Goal: Check status

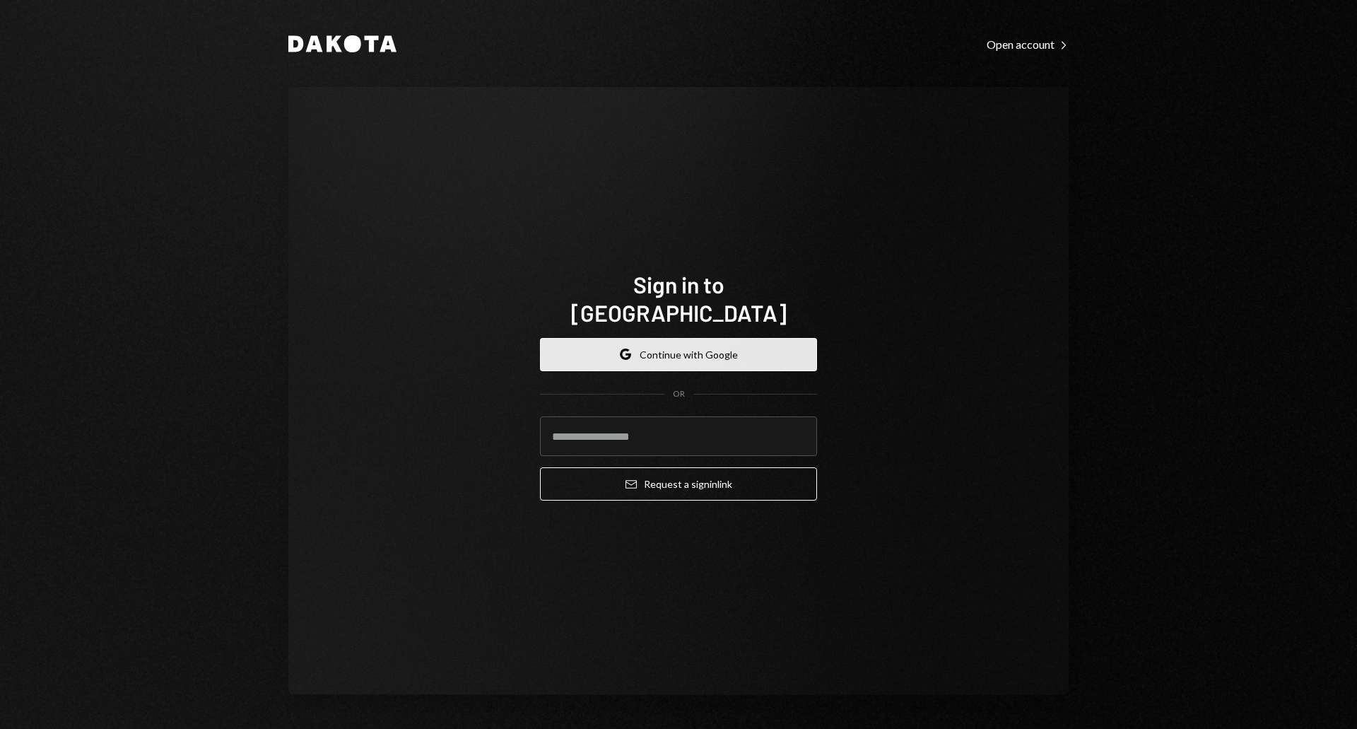
click at [716, 338] on button "Google Continue with Google" at bounding box center [678, 354] width 277 height 33
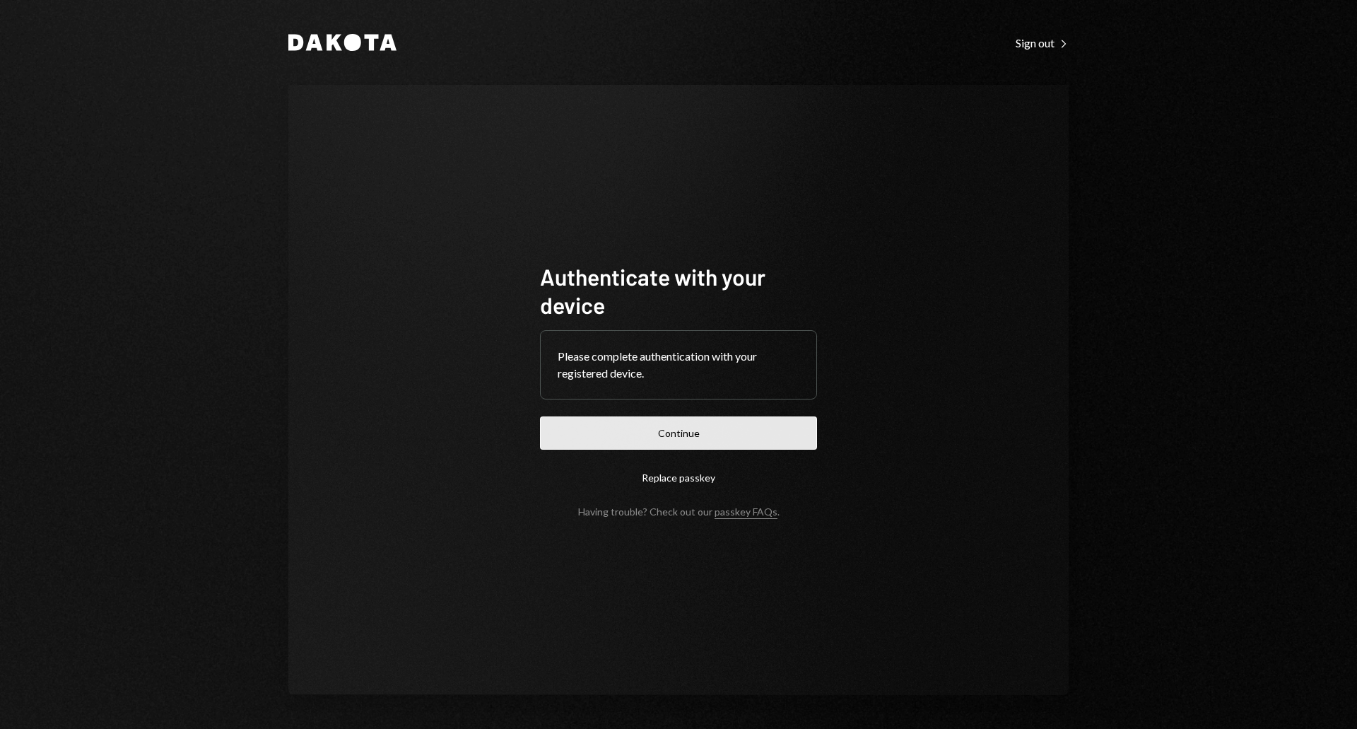
click at [704, 428] on button "Continue" at bounding box center [678, 432] width 277 height 33
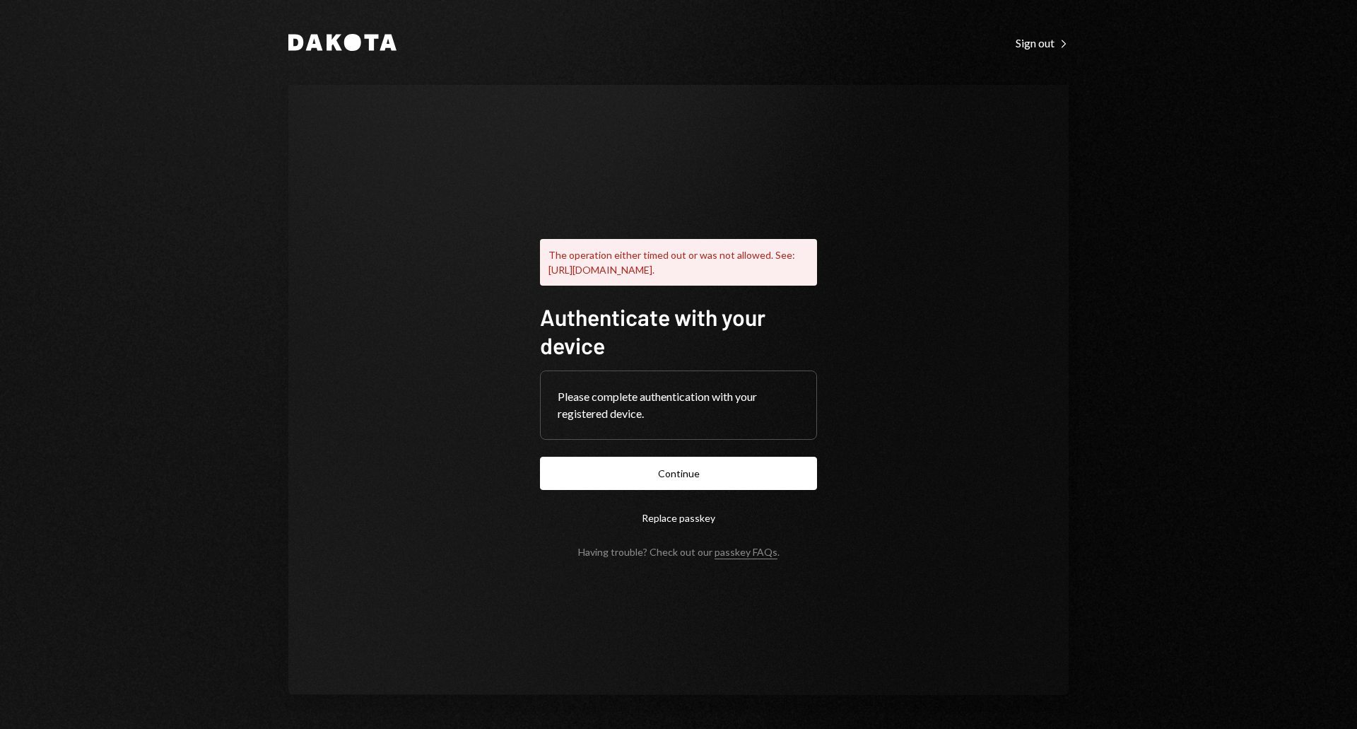
click at [606, 180] on div "The operation either timed out or was not allowed. See: https://www.w3.org/TR/w…" at bounding box center [678, 389] width 311 height 449
click at [698, 484] on button "Continue" at bounding box center [678, 473] width 277 height 33
click at [710, 498] on form "Authenticate with your device Please complete authentication with your register…" at bounding box center [678, 430] width 277 height 255
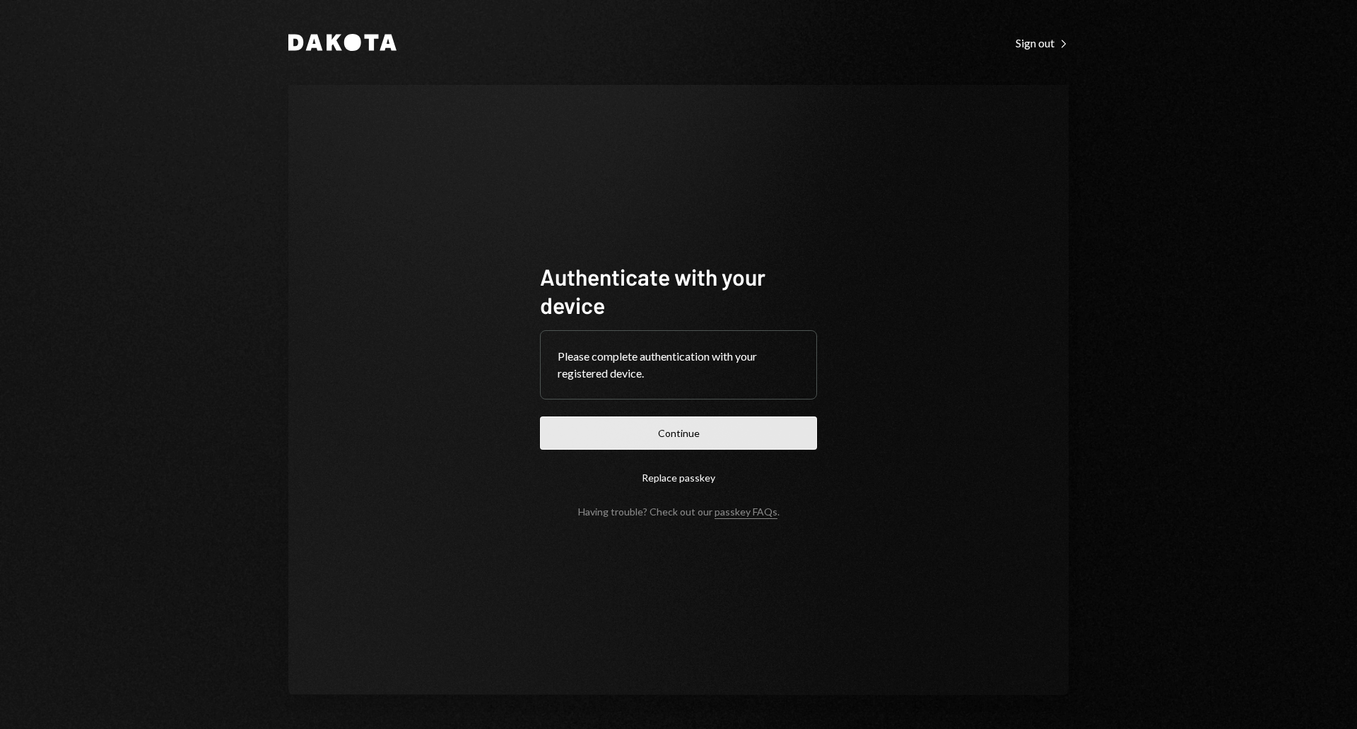
click at [627, 434] on button "Continue" at bounding box center [678, 432] width 277 height 33
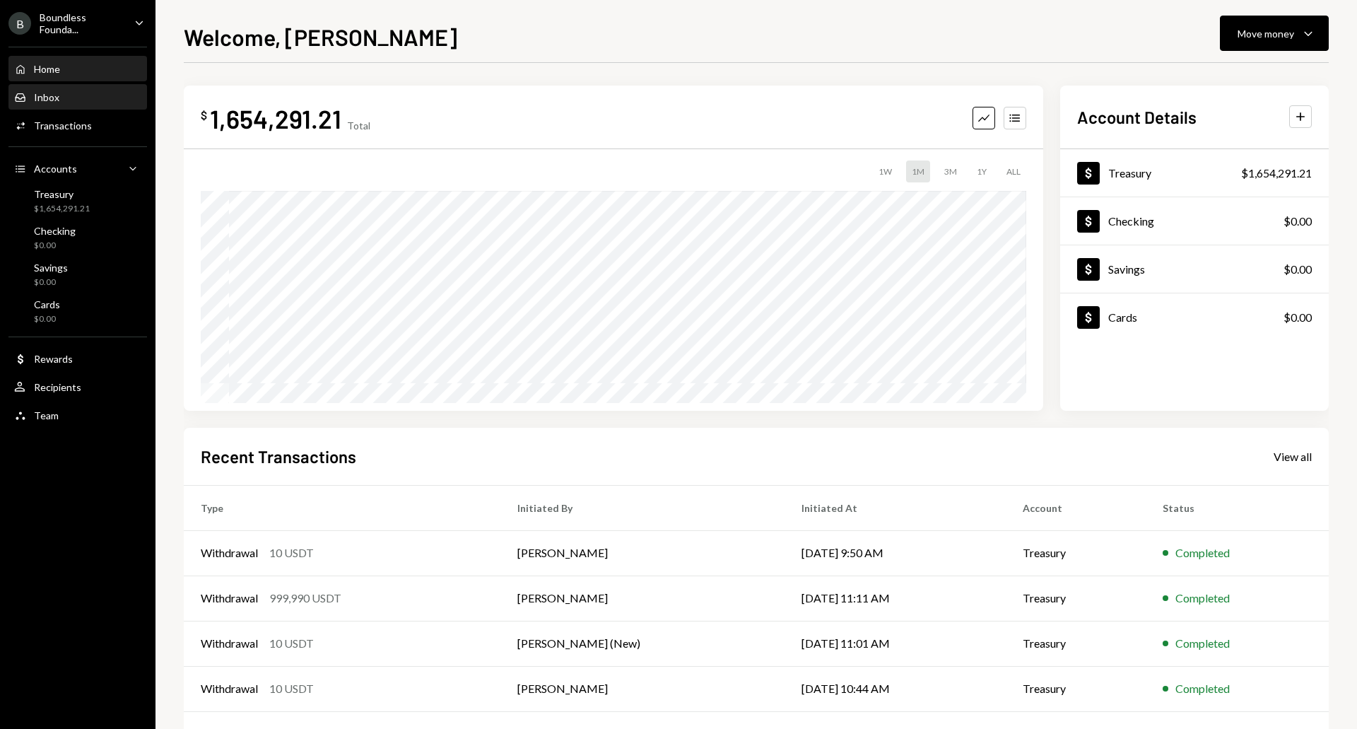
click at [49, 104] on div "Inbox Inbox" at bounding box center [77, 98] width 127 height 24
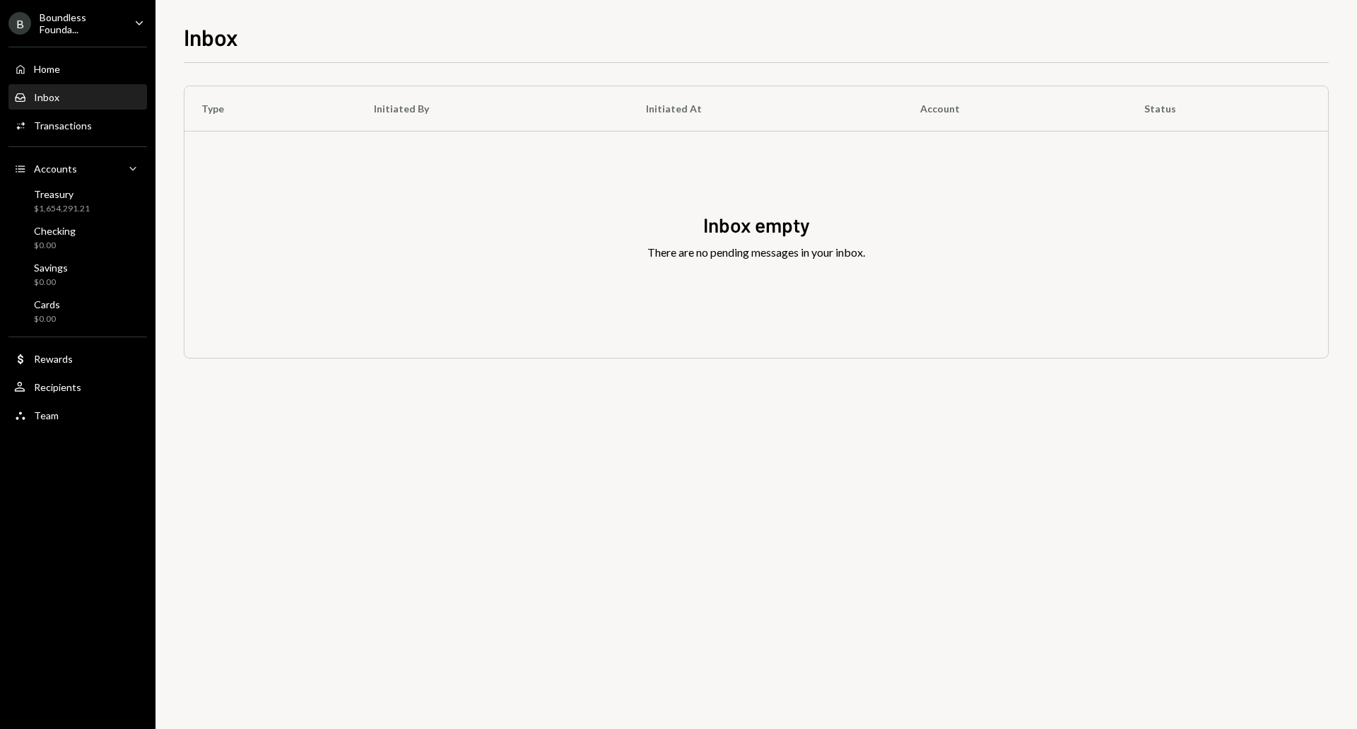
click at [68, 83] on div "Home Home Inbox Inbox Activities Transactions Accounts Accounts Caret Down Trea…" at bounding box center [78, 234] width 156 height 392
click at [71, 69] on div "Home Home" at bounding box center [77, 69] width 127 height 13
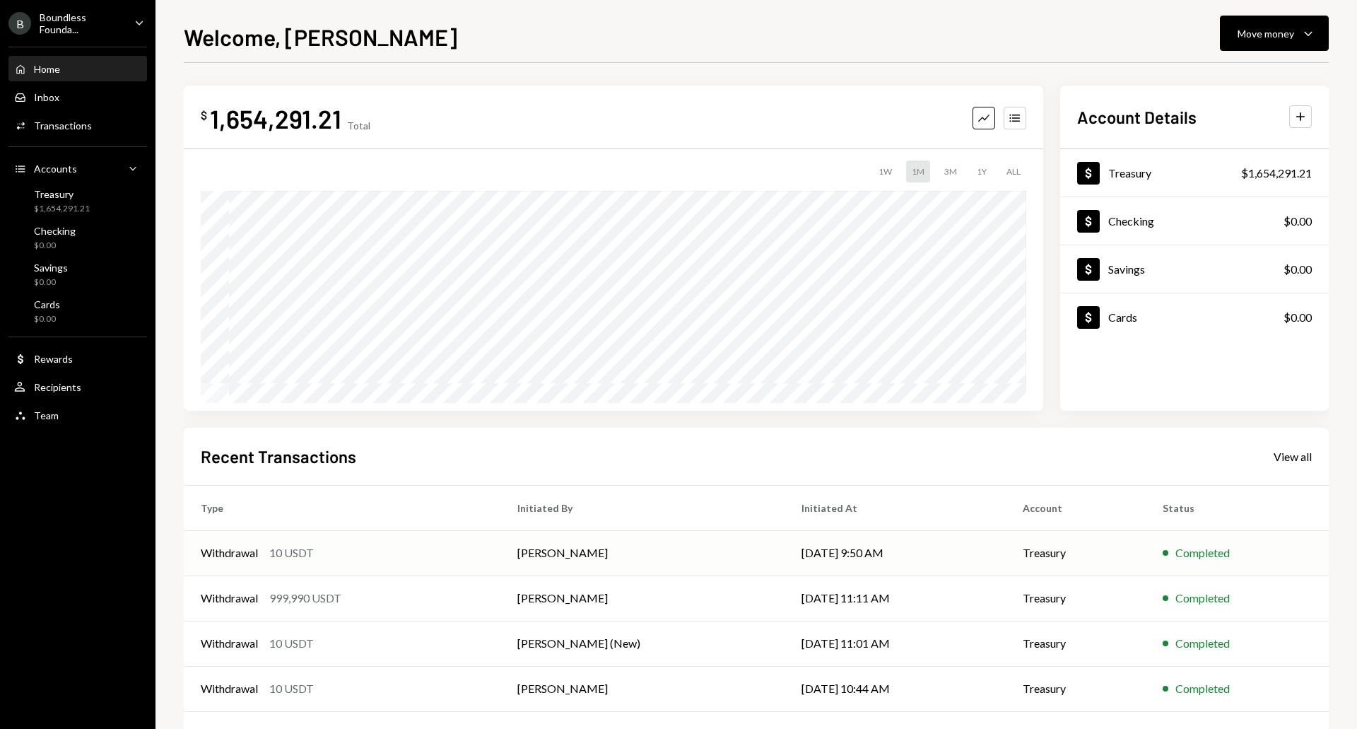
click at [384, 549] on div "Withdrawal 10 USDT" at bounding box center [342, 552] width 283 height 17
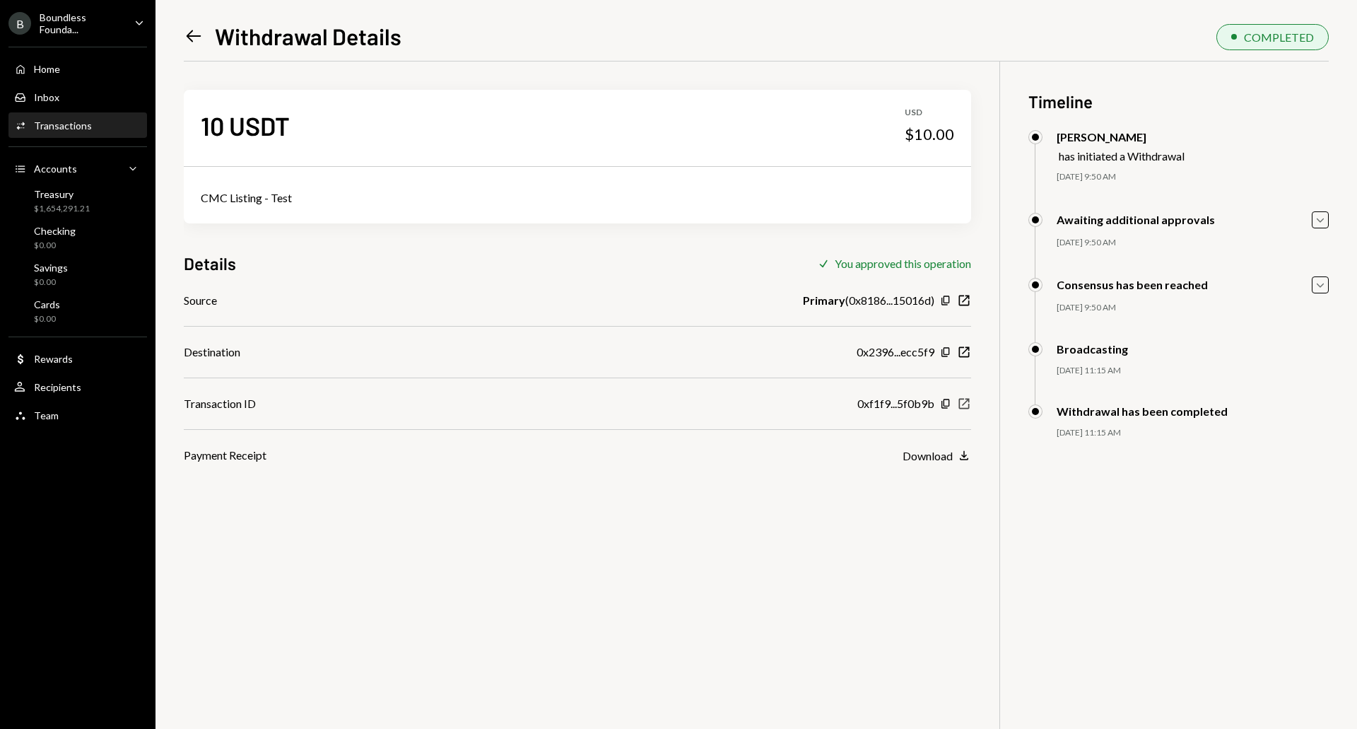
click at [968, 408] on icon "button" at bounding box center [964, 404] width 11 height 11
click at [380, 615] on div "10 USDT USD $10.00 CMC Listing - Test Details Check You approved this operation…" at bounding box center [756, 426] width 1145 height 729
